Goal: Ask a question

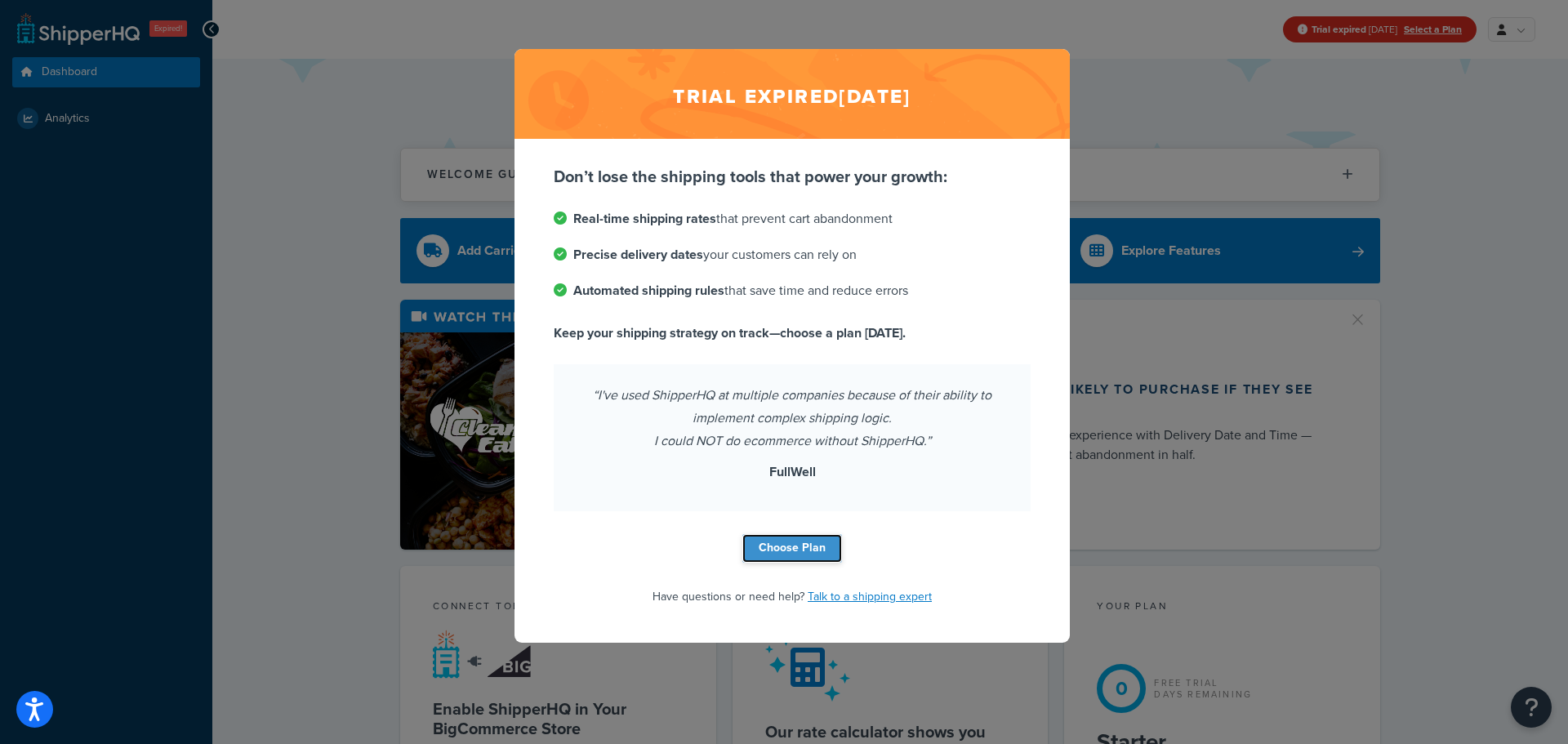
click at [796, 550] on link "Choose Plan" at bounding box center [792, 548] width 100 height 28
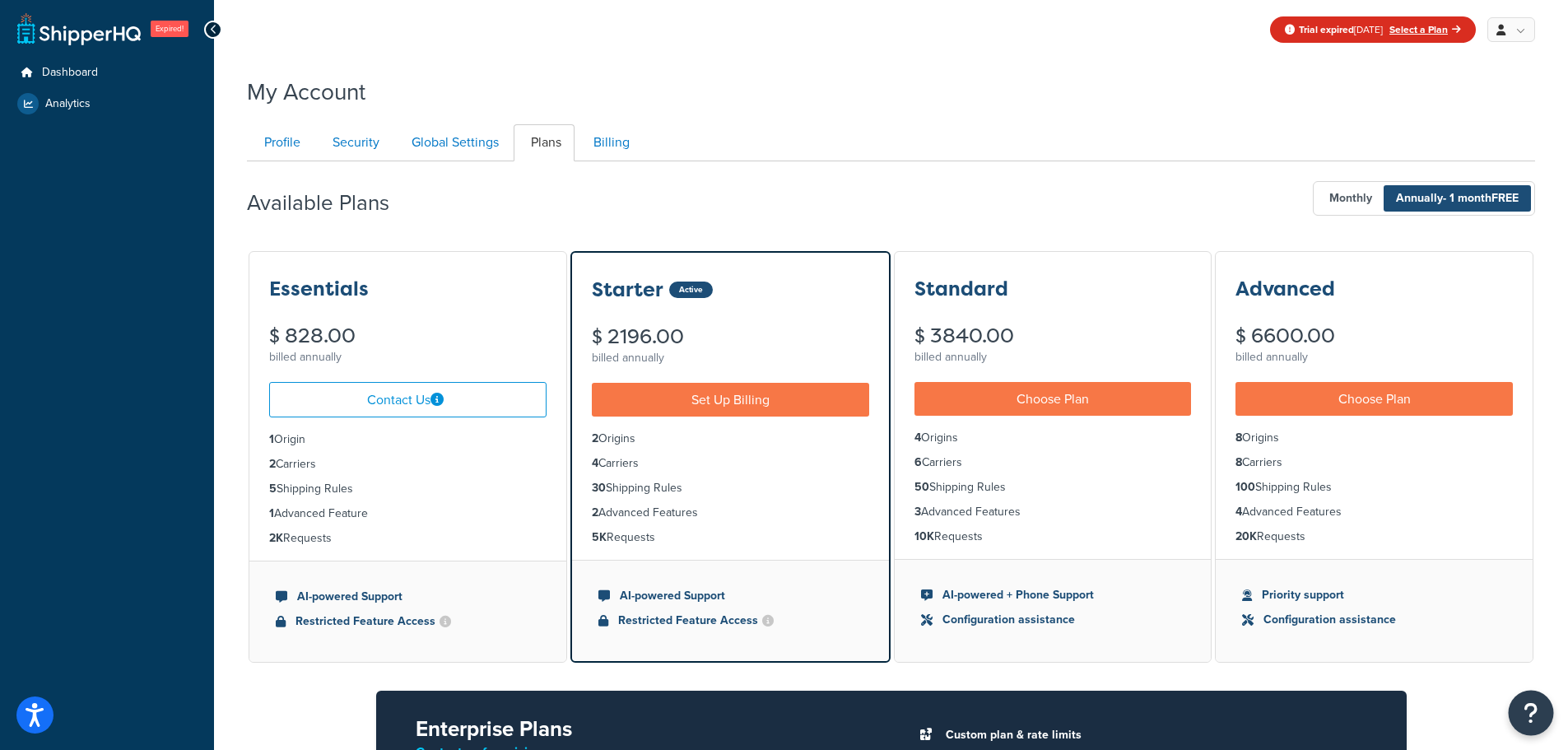
click at [1530, 706] on icon "Open Resource Center" at bounding box center [1532, 713] width 16 height 23
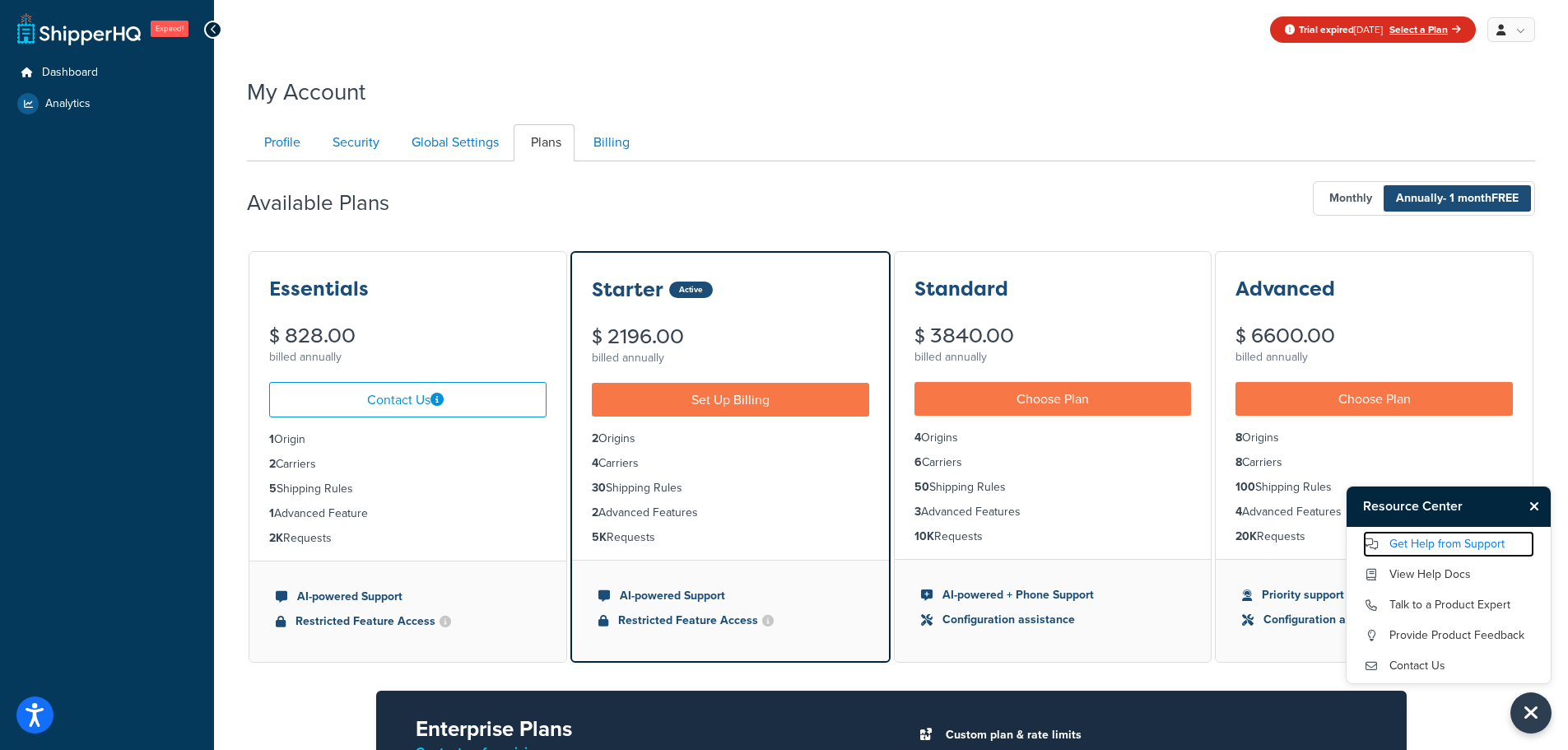
click at [1468, 543] on link "Get Help from Support" at bounding box center [1449, 544] width 171 height 27
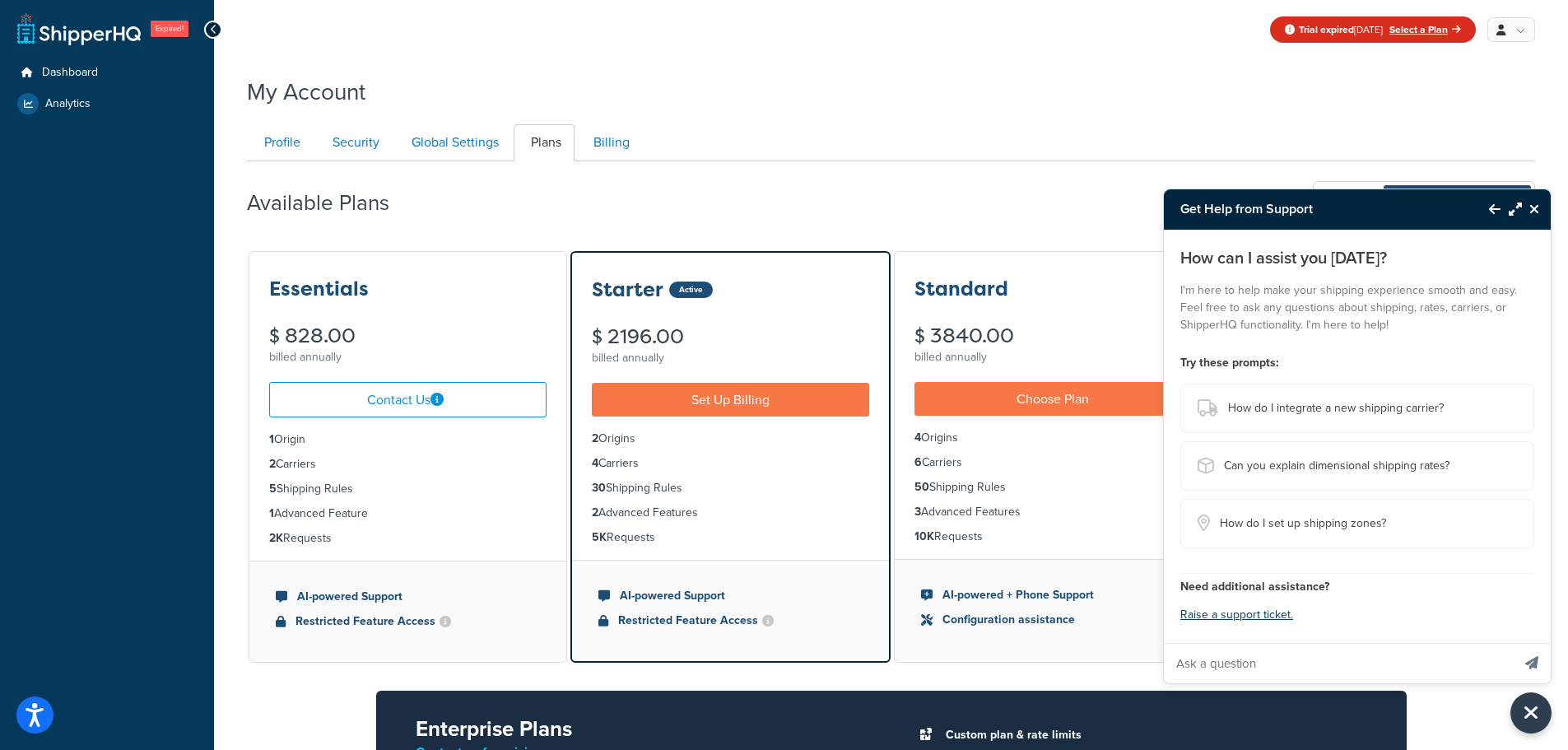
click at [1298, 652] on input "Ask a question" at bounding box center [1338, 663] width 347 height 39
type input "What am I currently paying per month"
drag, startPoint x: 1413, startPoint y: 663, endPoint x: 1178, endPoint y: 665, distance: 235.0
click at [1178, 665] on input "What am I currently paying per month" at bounding box center [1338, 663] width 347 height 39
click at [1535, 208] on icon "Close Resource Center" at bounding box center [1534, 209] width 10 height 13
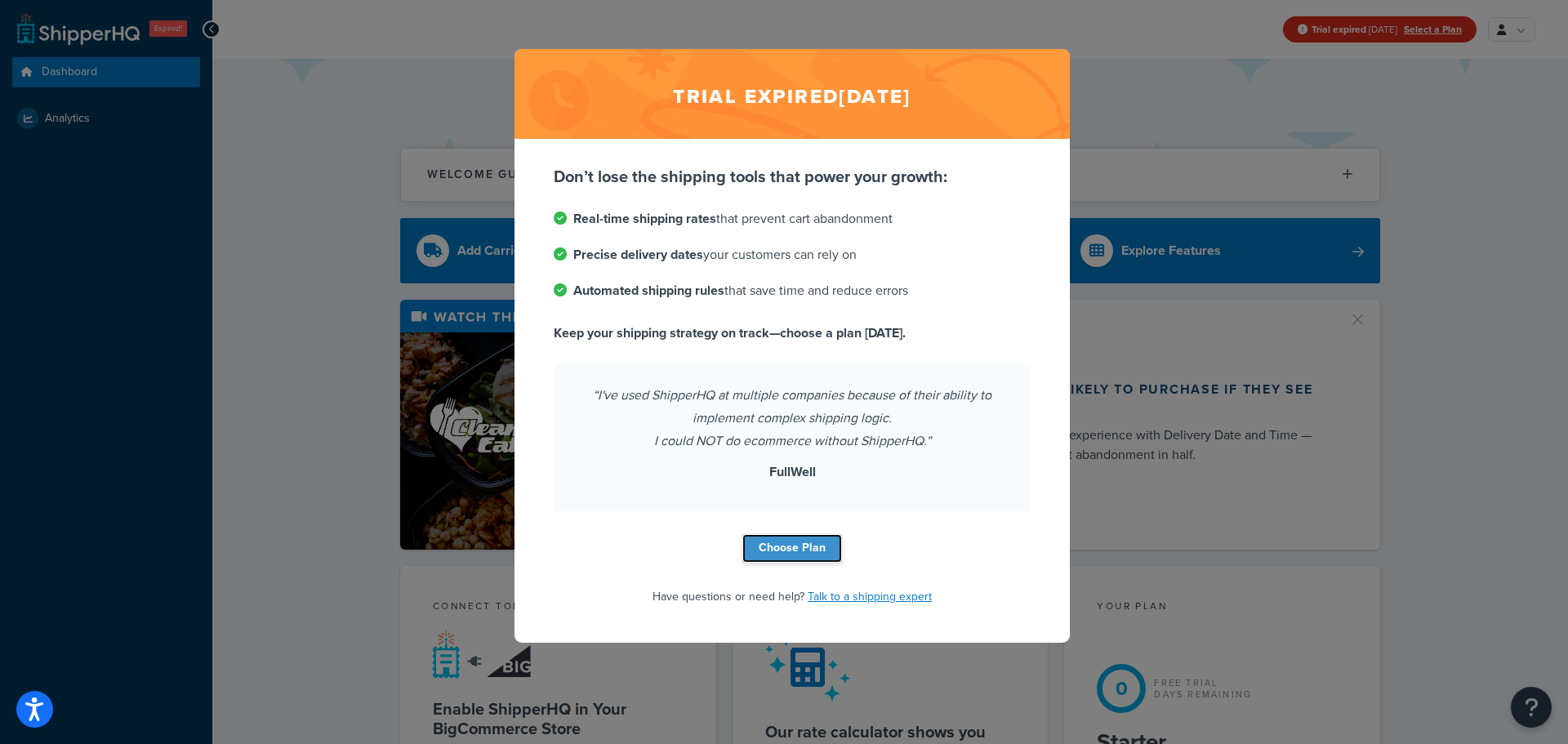
click at [796, 547] on link "Choose Plan" at bounding box center [792, 548] width 100 height 28
